Goal: Task Accomplishment & Management: Manage account settings

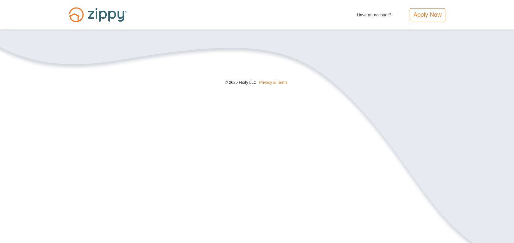
click at [368, 16] on span "Have an account?" at bounding box center [374, 13] width 34 height 10
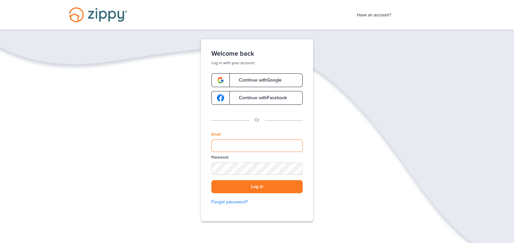
click at [296, 143] on input "Email" at bounding box center [256, 145] width 91 height 12
type input "**********"
click at [256, 77] on link "Continue with Google" at bounding box center [256, 80] width 91 height 14
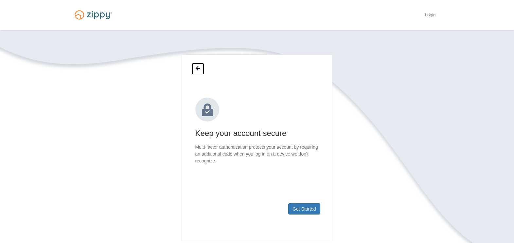
click at [199, 67] on icon at bounding box center [198, 68] width 5 height 5
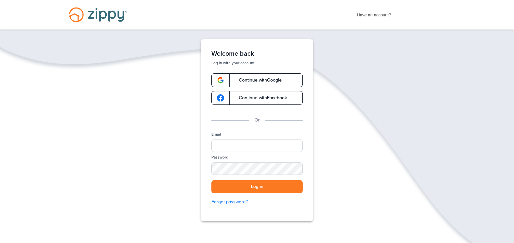
click at [376, 16] on span "Have an account?" at bounding box center [374, 13] width 34 height 10
click at [262, 80] on span "Continue with Google" at bounding box center [256, 80] width 49 height 5
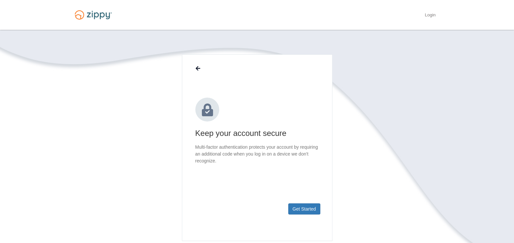
click at [391, 163] on section "Keep your account secure Multi-factor authentication protects your account by r…" at bounding box center [257, 167] width 373 height 226
click at [431, 15] on link "Login" at bounding box center [429, 15] width 11 height 7
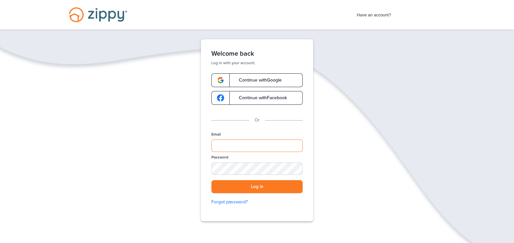
click at [258, 144] on input "Email" at bounding box center [256, 145] width 91 height 12
type input "**********"
click at [234, 203] on link "Forgot password?" at bounding box center [256, 201] width 91 height 7
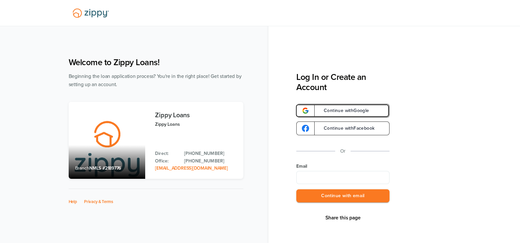
click at [340, 111] on span "Continue with Google" at bounding box center [343, 110] width 52 height 5
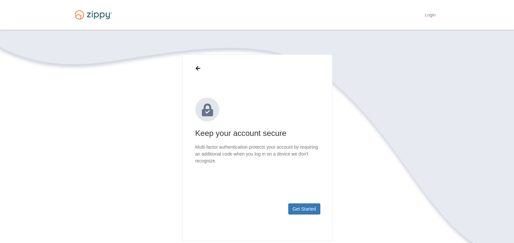
click at [244, 193] on main "Keep your account secure Multi-factor authentication protects your account by r…" at bounding box center [257, 147] width 150 height 186
click at [247, 157] on p "Multi-factor authentication protects your account by requiring an additional co…" at bounding box center [257, 154] width 124 height 21
drag, startPoint x: 279, startPoint y: 104, endPoint x: 283, endPoint y: 106, distance: 4.7
click at [281, 108] on div "Keep your account secure Multi-factor authentication protects your account by r…" at bounding box center [257, 130] width 124 height 67
click at [98, 15] on img at bounding box center [93, 14] width 45 height 15
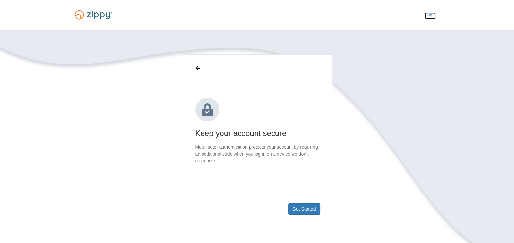
click at [429, 13] on link "Login" at bounding box center [429, 15] width 11 height 7
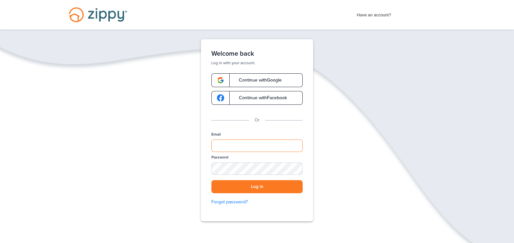
click at [249, 142] on input "Email" at bounding box center [256, 145] width 91 height 12
type input "**********"
click at [237, 202] on link "Forgot password?" at bounding box center [256, 201] width 91 height 7
click at [267, 143] on input "Email" at bounding box center [256, 145] width 91 height 12
type input "**********"
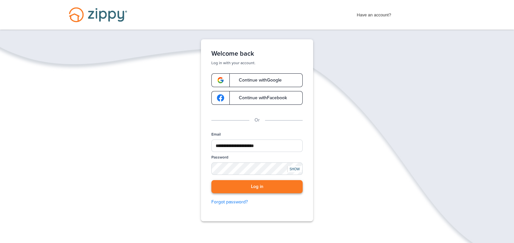
click at [279, 186] on button "Log in" at bounding box center [256, 186] width 91 height 13
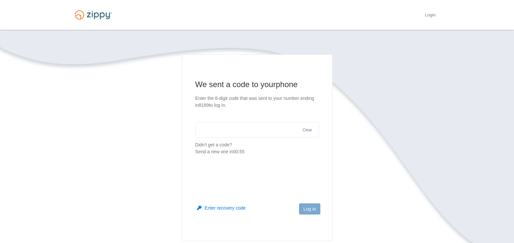
click at [259, 130] on input "text" at bounding box center [257, 130] width 124 height 16
type input "******"
click at [309, 208] on button "Log in" at bounding box center [309, 208] width 21 height 11
